Goal: Information Seeking & Learning: Learn about a topic

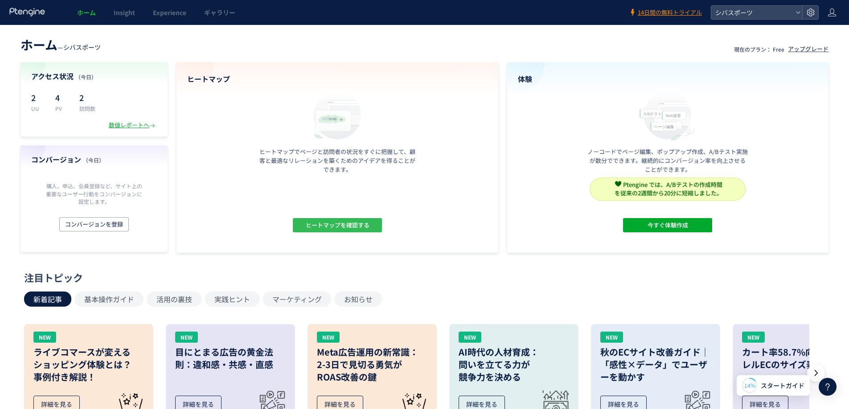
click at [359, 229] on span "ヒートマップを確認する" at bounding box center [337, 225] width 64 height 14
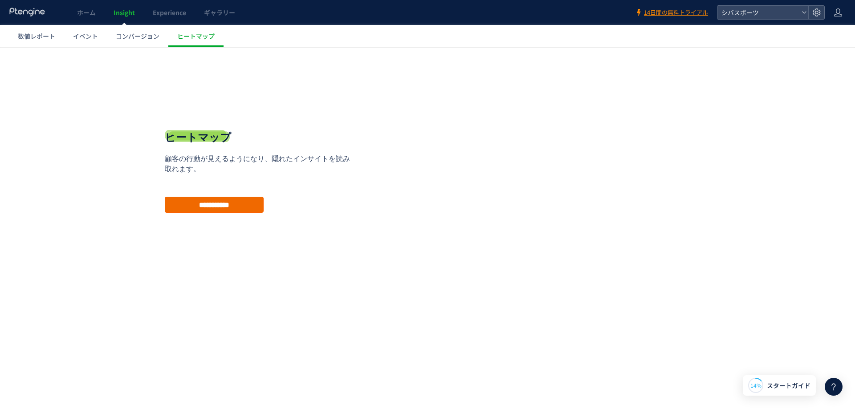
click at [234, 206] on input "**********" at bounding box center [214, 205] width 99 height 16
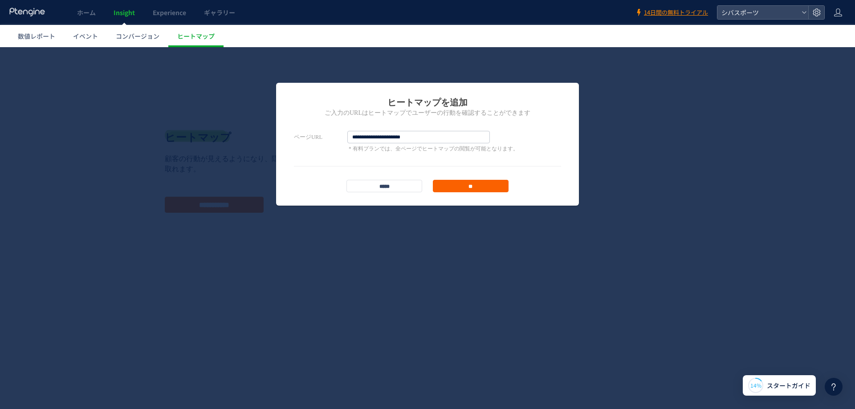
click at [475, 188] on input "**" at bounding box center [471, 186] width 76 height 12
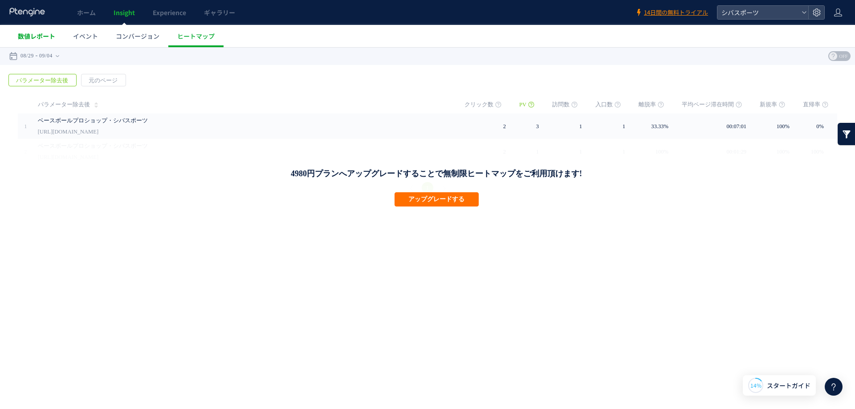
click at [42, 37] on span "数値レポート" at bounding box center [36, 36] width 37 height 9
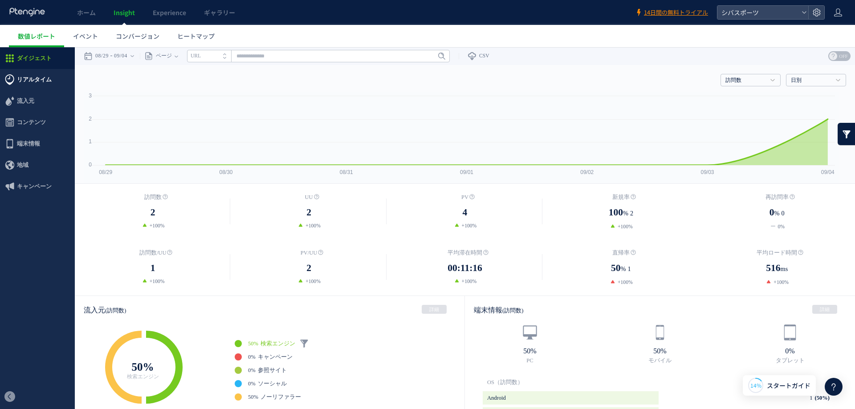
click at [40, 79] on span "リアルタイム" at bounding box center [34, 79] width 35 height 21
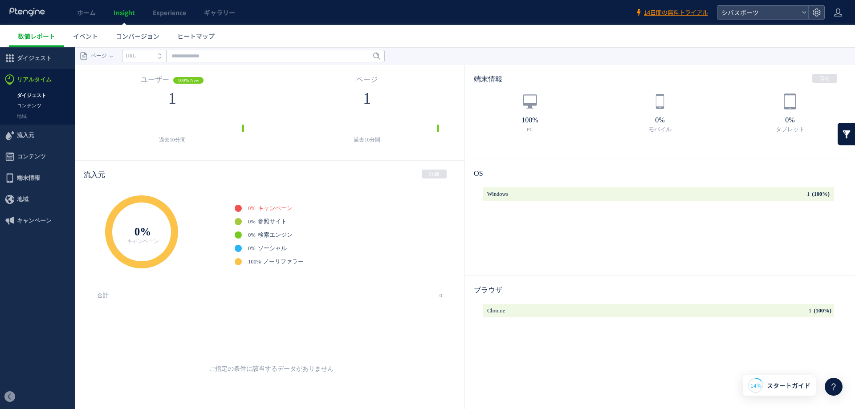
click at [35, 106] on link "コンテンツ" at bounding box center [37, 106] width 75 height 10
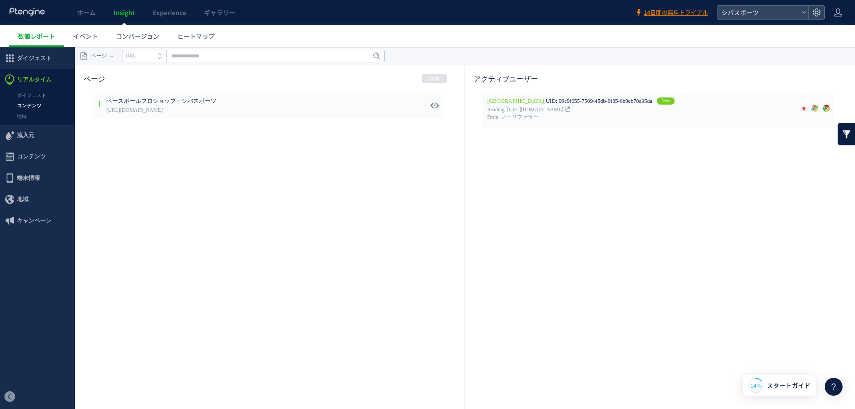
click at [168, 103] on span "ベースボールプロショップ・シバスポーツ" at bounding box center [237, 102] width 262 height 8
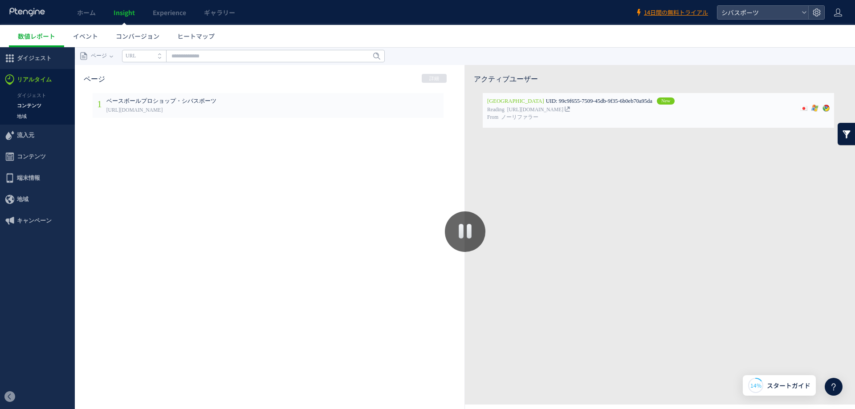
click at [27, 115] on link "地域" at bounding box center [37, 116] width 75 height 10
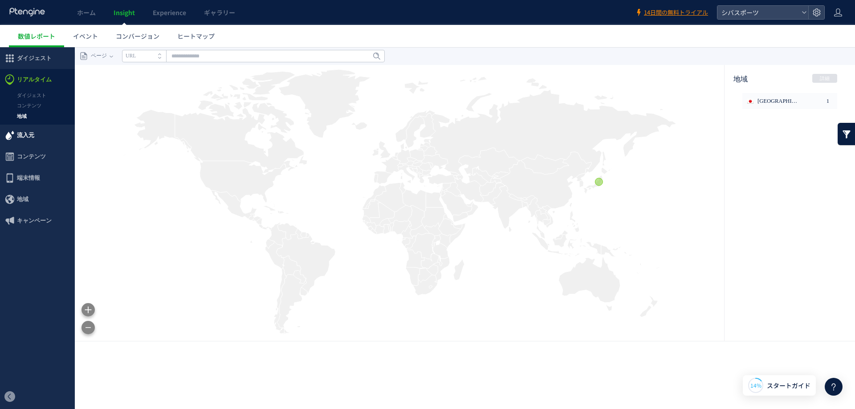
click at [30, 140] on span "流入元" at bounding box center [25, 135] width 17 height 21
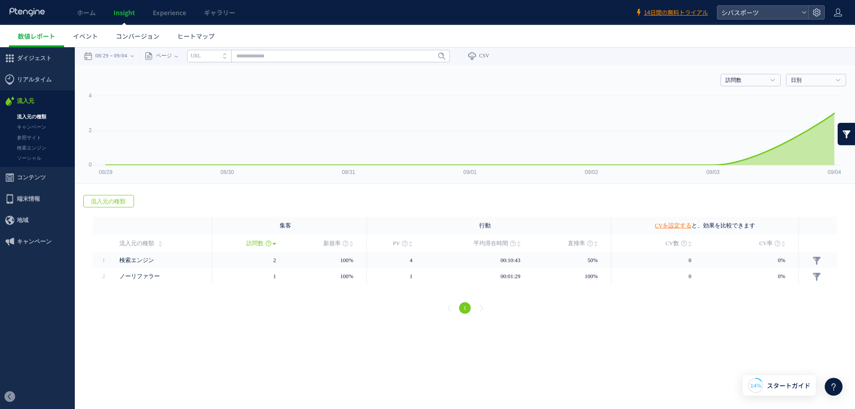
click at [35, 13] on use at bounding box center [26, 12] width 35 height 8
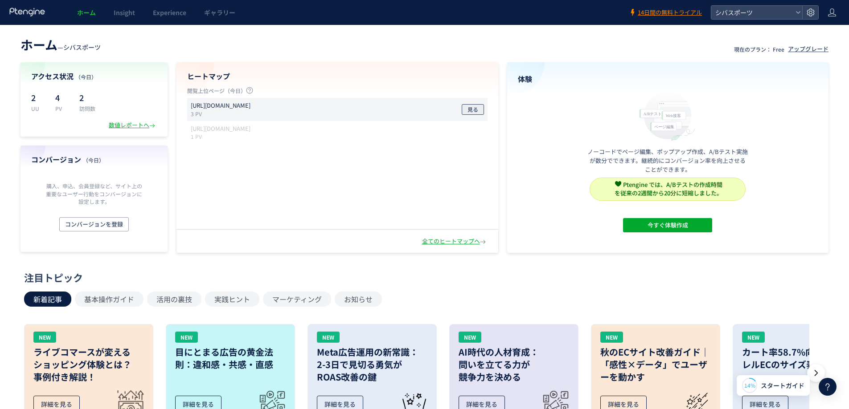
click at [479, 109] on button "見る" at bounding box center [473, 109] width 22 height 11
click at [470, 108] on span "見る" at bounding box center [472, 109] width 11 height 11
click at [127, 127] on div "数値レポートへ" at bounding box center [133, 125] width 48 height 8
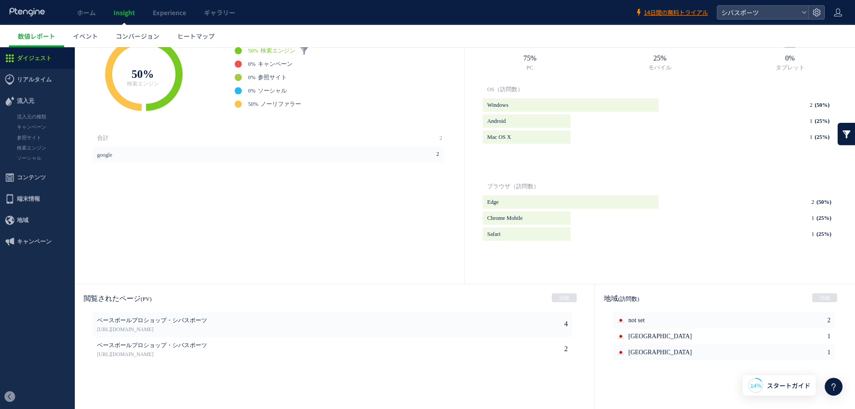
scroll to position [384, 0]
